Goal: Book appointment/travel/reservation

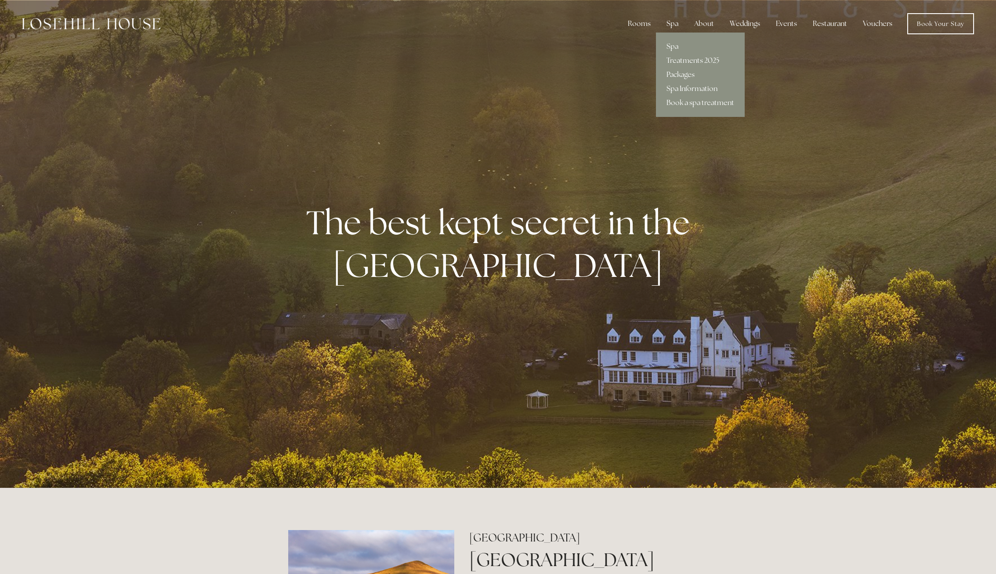
click at [672, 24] on div "Spa" at bounding box center [672, 24] width 26 height 18
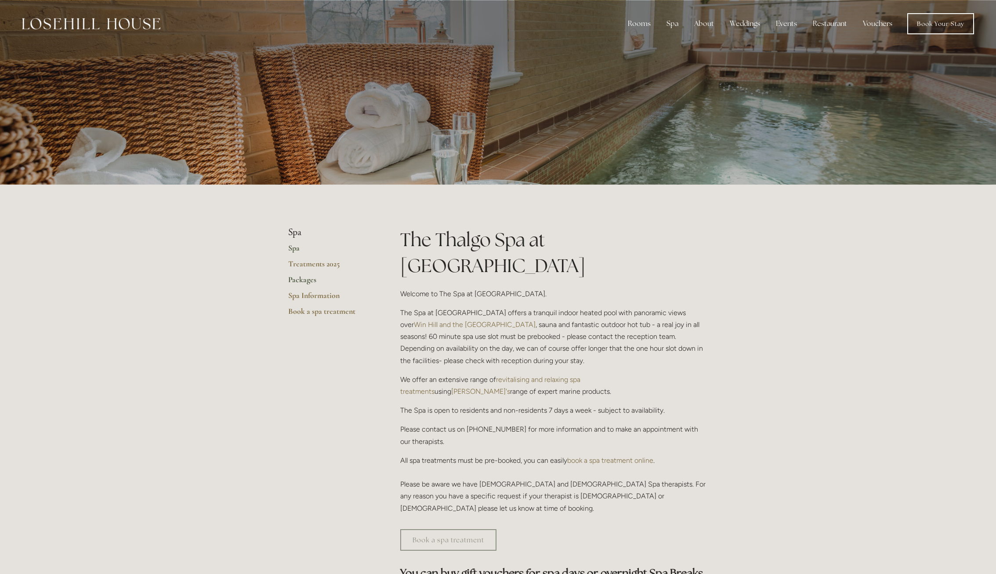
click at [304, 275] on link "Packages" at bounding box center [330, 283] width 84 height 16
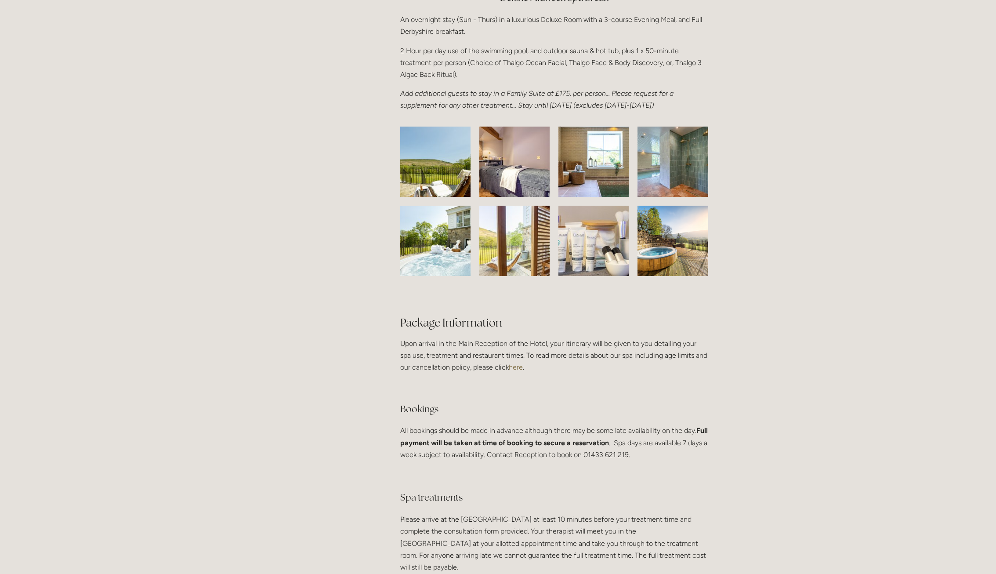
scroll to position [1318, 0]
